Goal: Find contact information: Find contact information

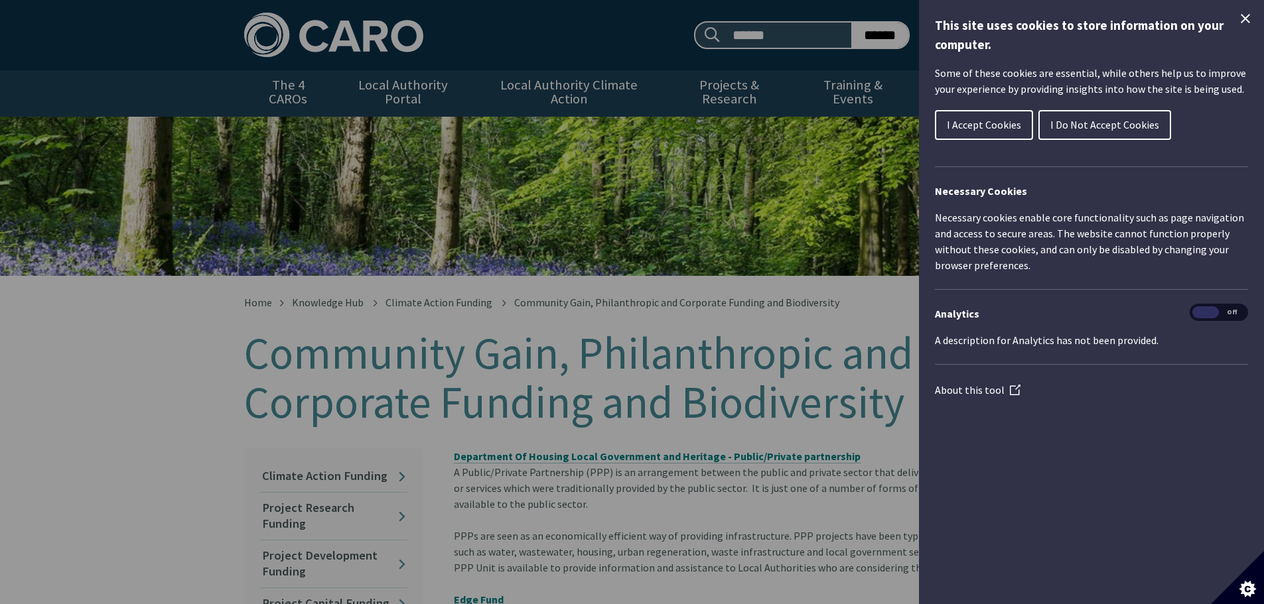
click at [964, 129] on span "I Accept Cookies" at bounding box center [984, 124] width 74 height 13
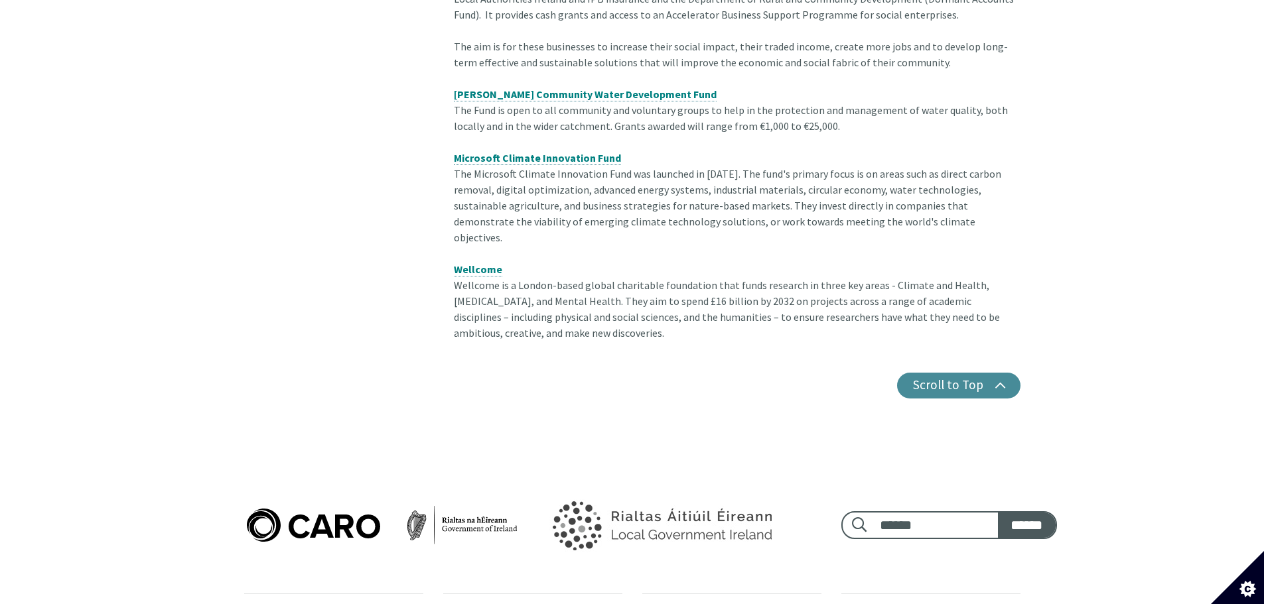
scroll to position [2282, 0]
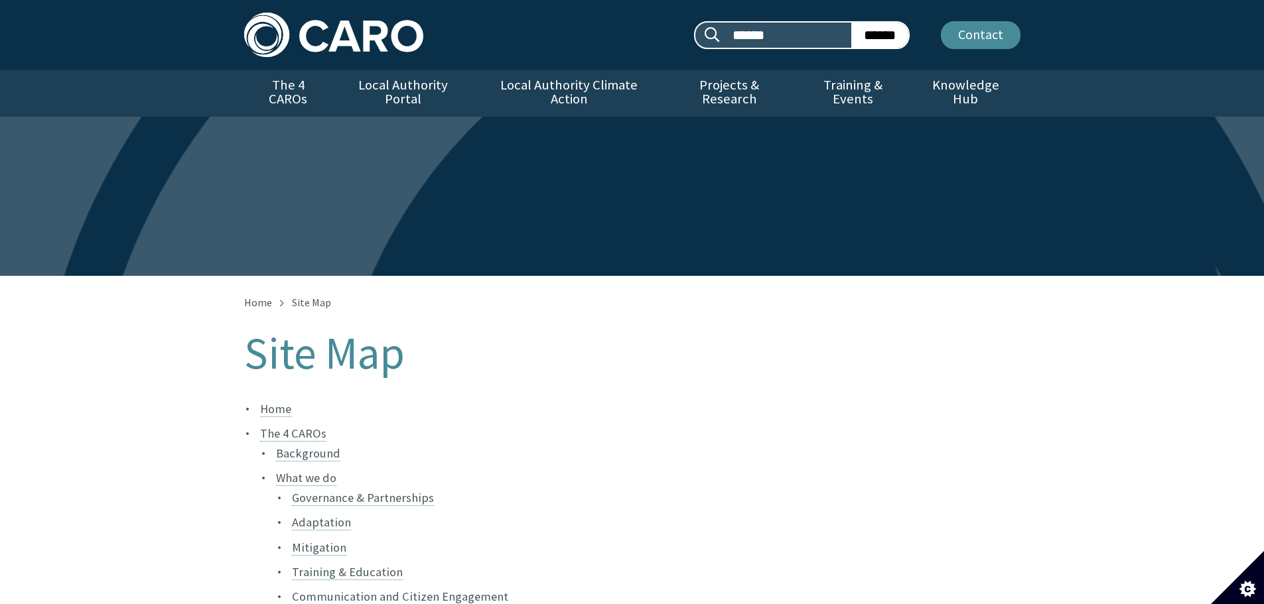
click at [968, 37] on link "Contact" at bounding box center [981, 35] width 80 height 28
